Goal: Information Seeking & Learning: Learn about a topic

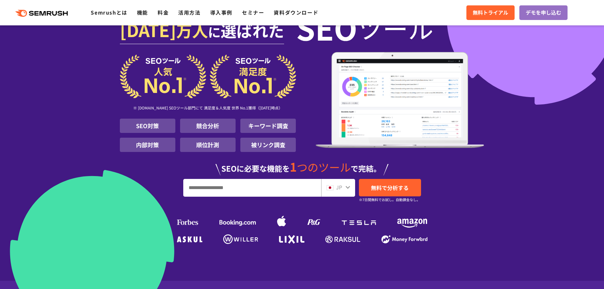
scroll to position [32, 0]
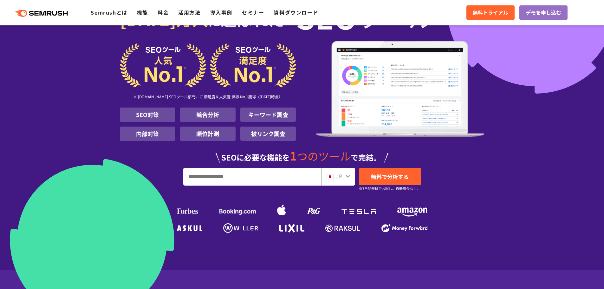
click at [270, 178] on input "URL、キーワードを入力してください" at bounding box center [251, 176] width 137 height 17
click at [505, 178] on section "1000 万人 に 選ばれた SEO ツール ※ G2.com SEOツール部門にて 満足度＆人気度 世界 No.1獲得（2025年01月時点） SEO対策 …" at bounding box center [302, 118] width 604 height 301
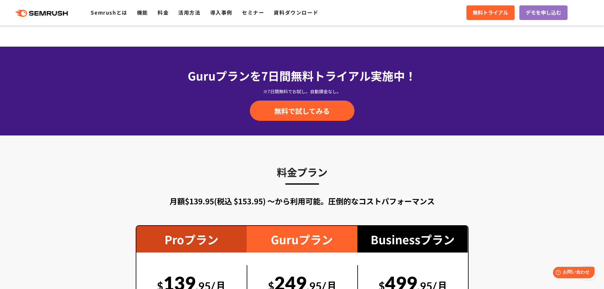
scroll to position [982, 0]
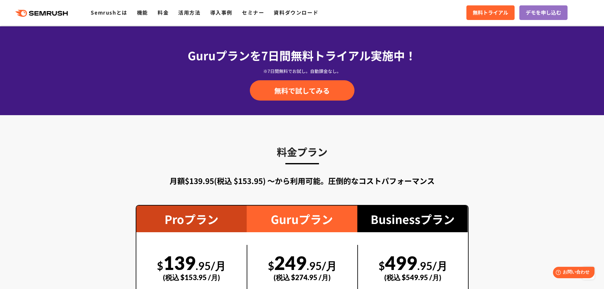
click at [276, 188] on div "料金プラン 月額$139.95(税込 $153.95) 〜から利用可能。圧倒的なコストパフォーマンス Proプラン $ 139 .95/月 (税込 $153.…" at bounding box center [302, 260] width 333 height 232
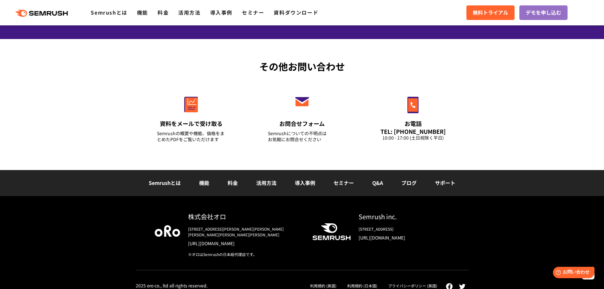
scroll to position [2123, 0]
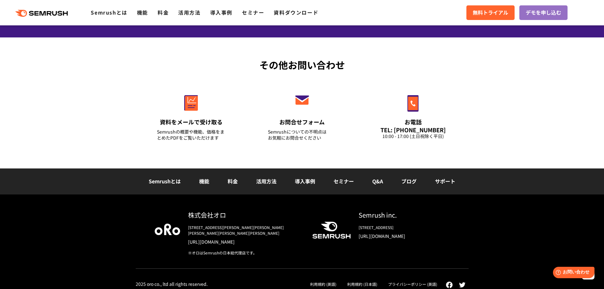
click at [309, 181] on link "導入事例" at bounding box center [305, 181] width 20 height 8
